Goal: Book appointment/travel/reservation

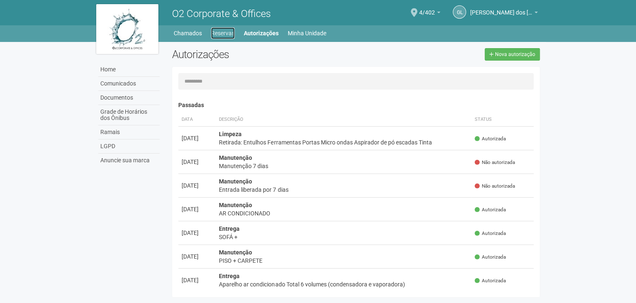
click at [229, 32] on link "Reservas" at bounding box center [223, 33] width 24 height 12
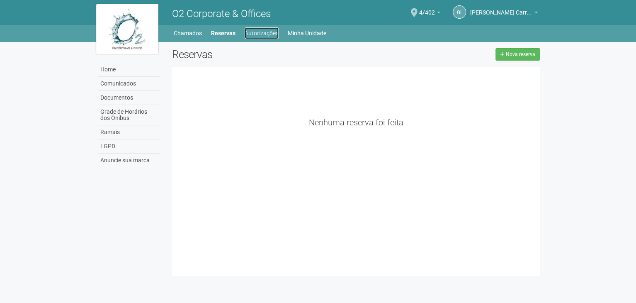
click at [262, 35] on link "Autorizações" at bounding box center [262, 33] width 34 height 12
